Goal: Task Accomplishment & Management: Manage account settings

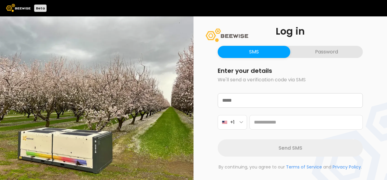
click at [315, 52] on button "Password" at bounding box center [327, 52] width 73 height 12
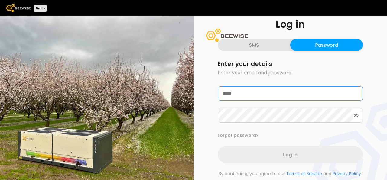
click at [254, 92] on input "email" at bounding box center [290, 93] width 145 height 14
type input "**********"
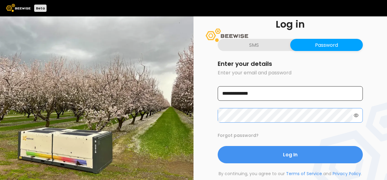
click at [218, 146] on button "Log In" at bounding box center [290, 154] width 145 height 17
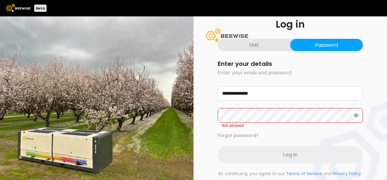
click at [355, 116] on icon at bounding box center [356, 115] width 5 height 4
click at [258, 44] on button "SMS" at bounding box center [254, 45] width 73 height 12
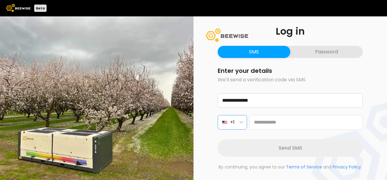
click at [244, 121] on button "+1" at bounding box center [232, 122] width 29 height 15
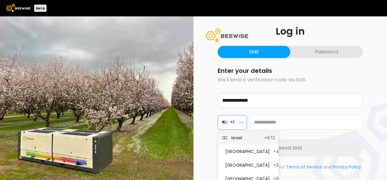
click at [247, 140] on span "Israel" at bounding box center [246, 137] width 29 height 6
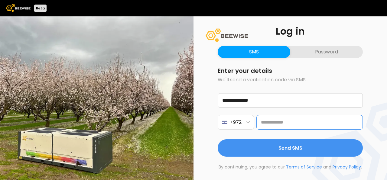
click at [273, 122] on input at bounding box center [310, 122] width 107 height 15
type input "*"
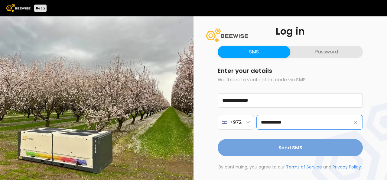
type input "**********"
click at [288, 149] on span "Send SMS" at bounding box center [291, 147] width 24 height 8
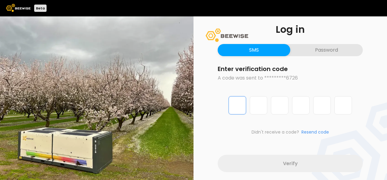
click at [243, 106] on input "Digit 1 of 6" at bounding box center [238, 105] width 18 height 18
type input "*"
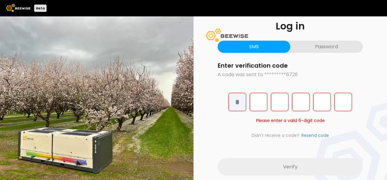
type input "*"
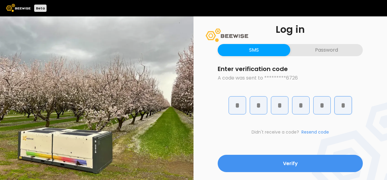
type input "*"
click at [218, 154] on button "Verify" at bounding box center [290, 162] width 145 height 17
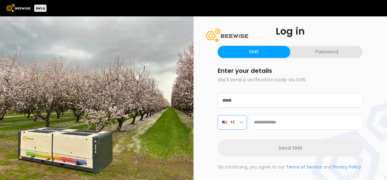
click at [239, 118] on button "+1" at bounding box center [232, 122] width 29 height 15
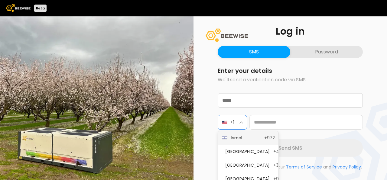
click at [240, 135] on span "Israel" at bounding box center [246, 137] width 29 height 6
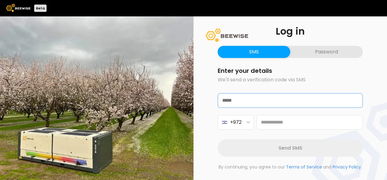
click at [247, 104] on input "email" at bounding box center [290, 100] width 145 height 14
type input "**********"
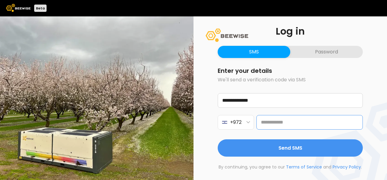
click at [271, 124] on input at bounding box center [310, 122] width 107 height 15
type input "**********"
click at [218, 139] on button "Send SMS" at bounding box center [290, 147] width 145 height 17
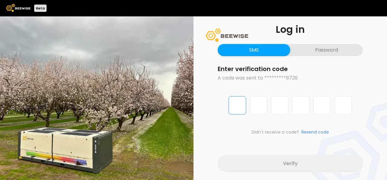
click at [242, 107] on input "Digit 1 of 6" at bounding box center [238, 105] width 18 height 18
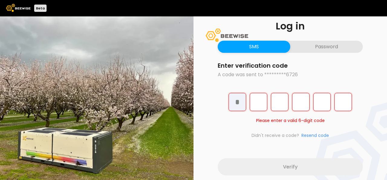
type input "*"
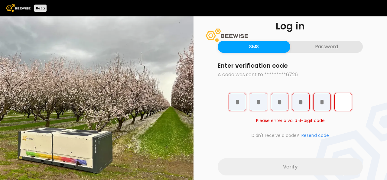
type input "*"
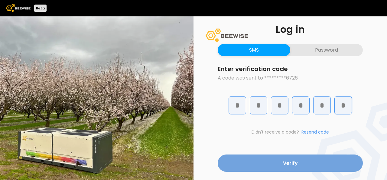
type input "*"
click at [283, 164] on button "Verify" at bounding box center [290, 162] width 145 height 17
